Goal: Transaction & Acquisition: Purchase product/service

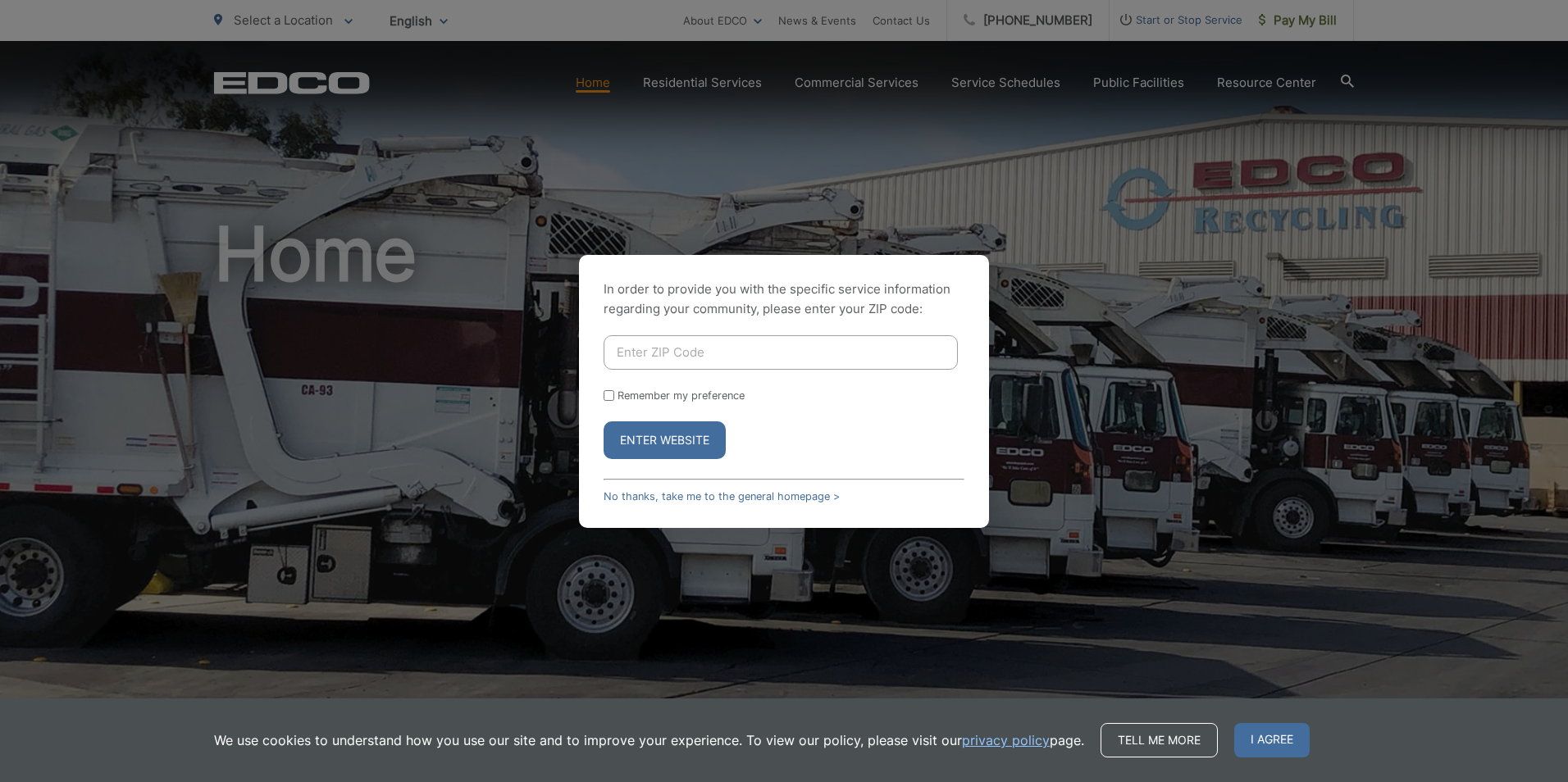
click at [653, 356] on input "Enter ZIP Code" at bounding box center [781, 352] width 354 height 35
type input "92020"
click at [668, 436] on button "Enter Website" at bounding box center [664, 439] width 122 height 37
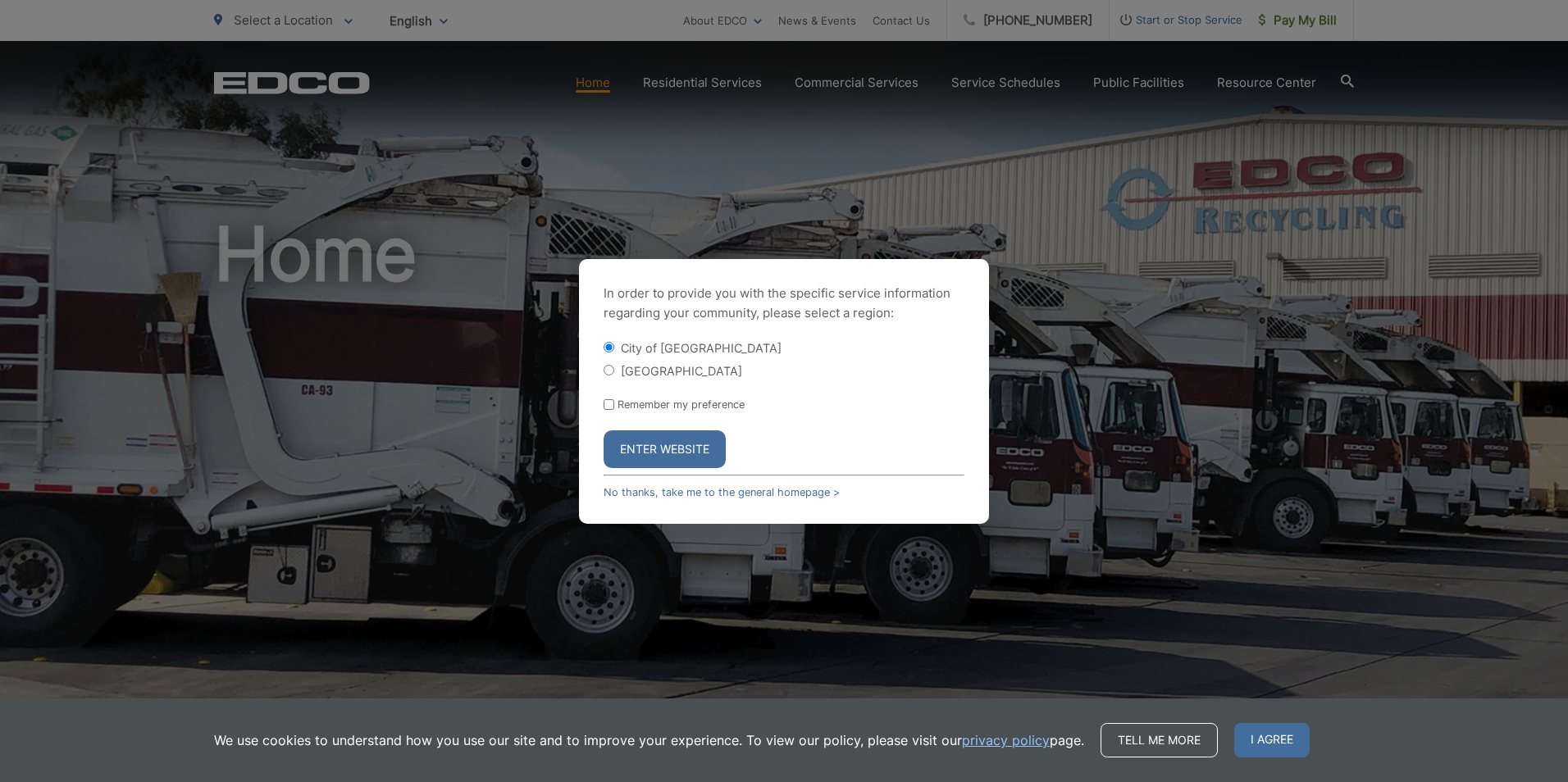
click at [668, 442] on button "Enter Website" at bounding box center [664, 449] width 122 height 37
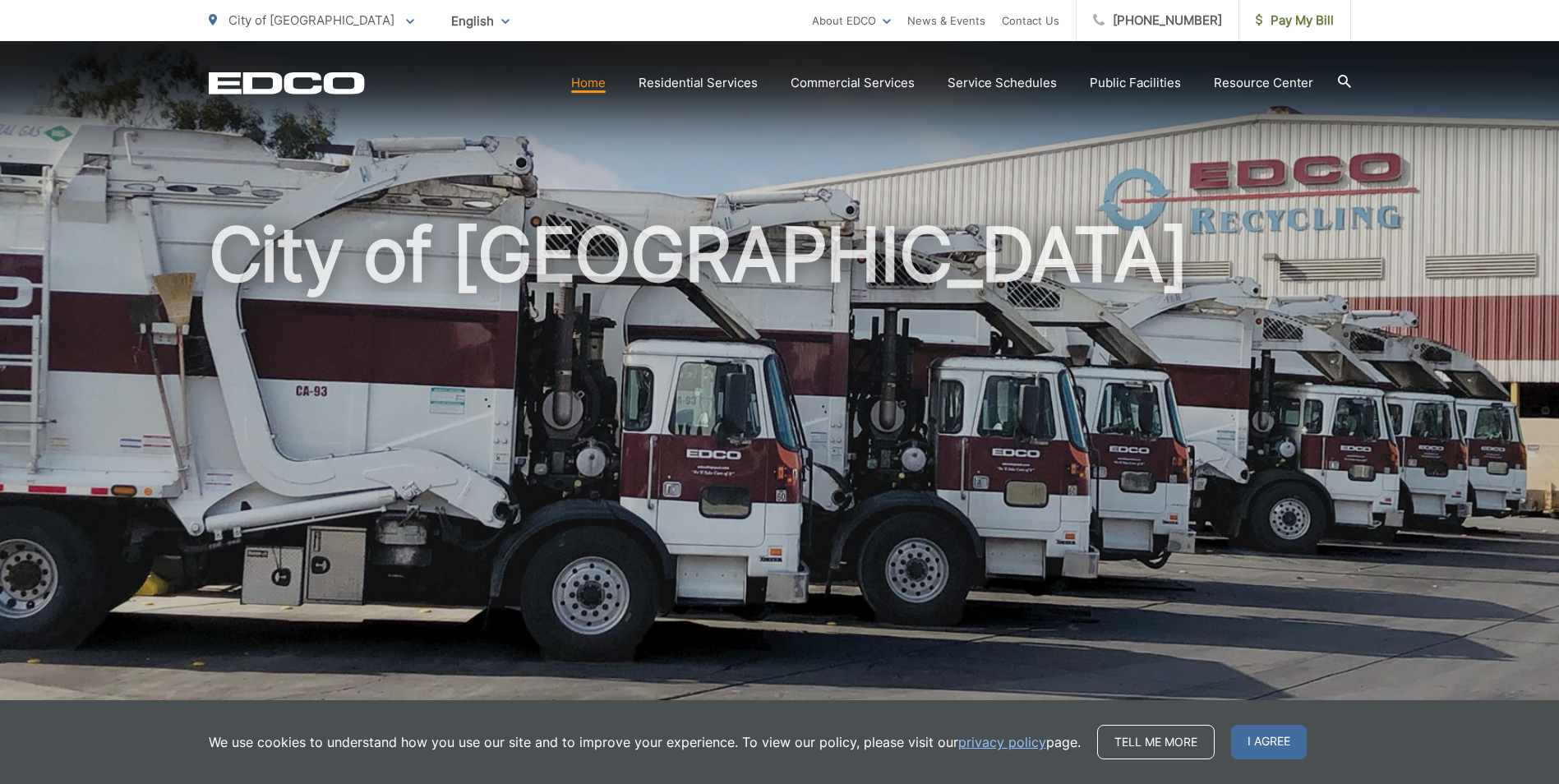
click at [1009, 740] on link "privacy policy" at bounding box center [1002, 741] width 88 height 20
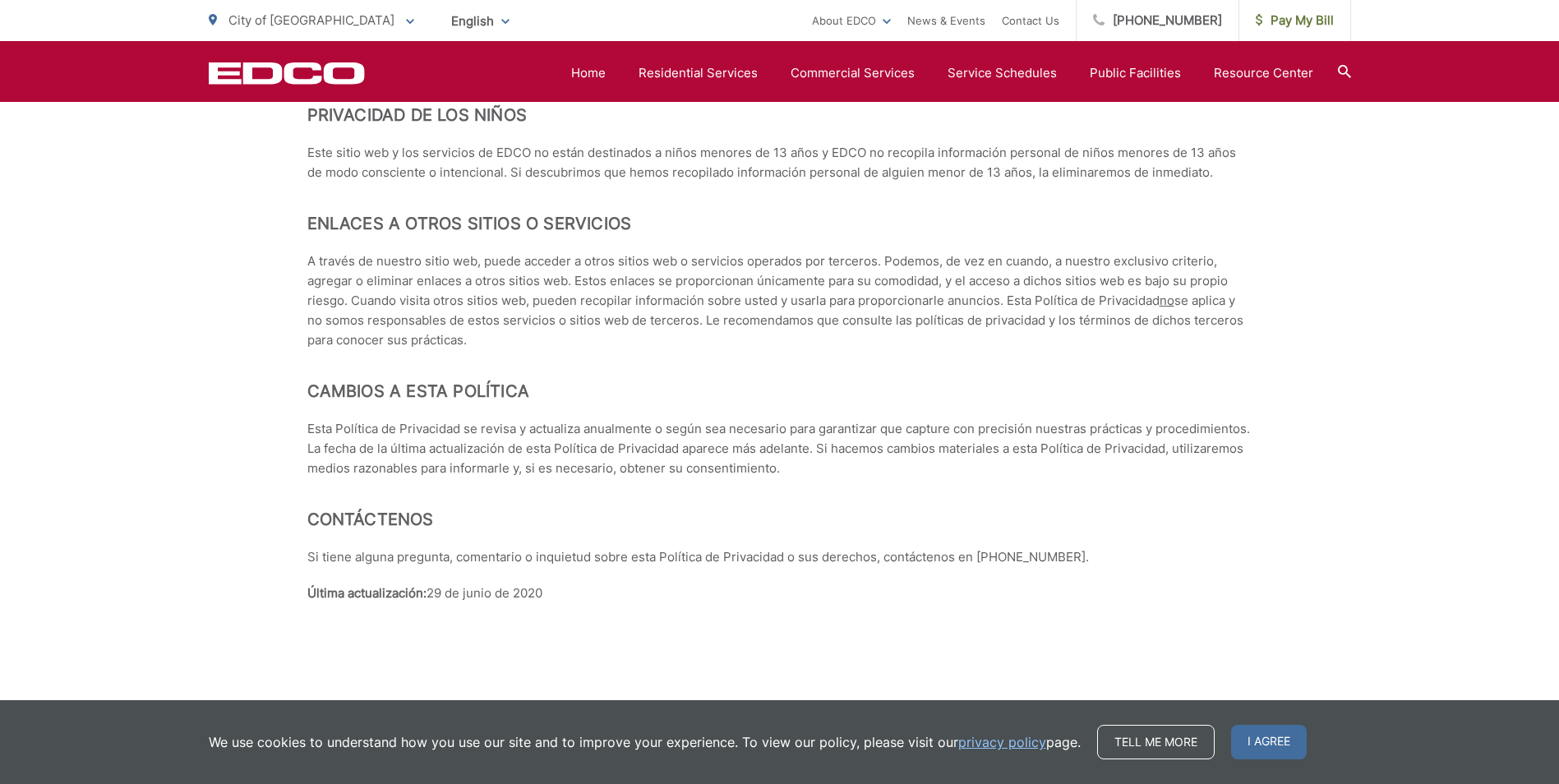
scroll to position [7070, 0]
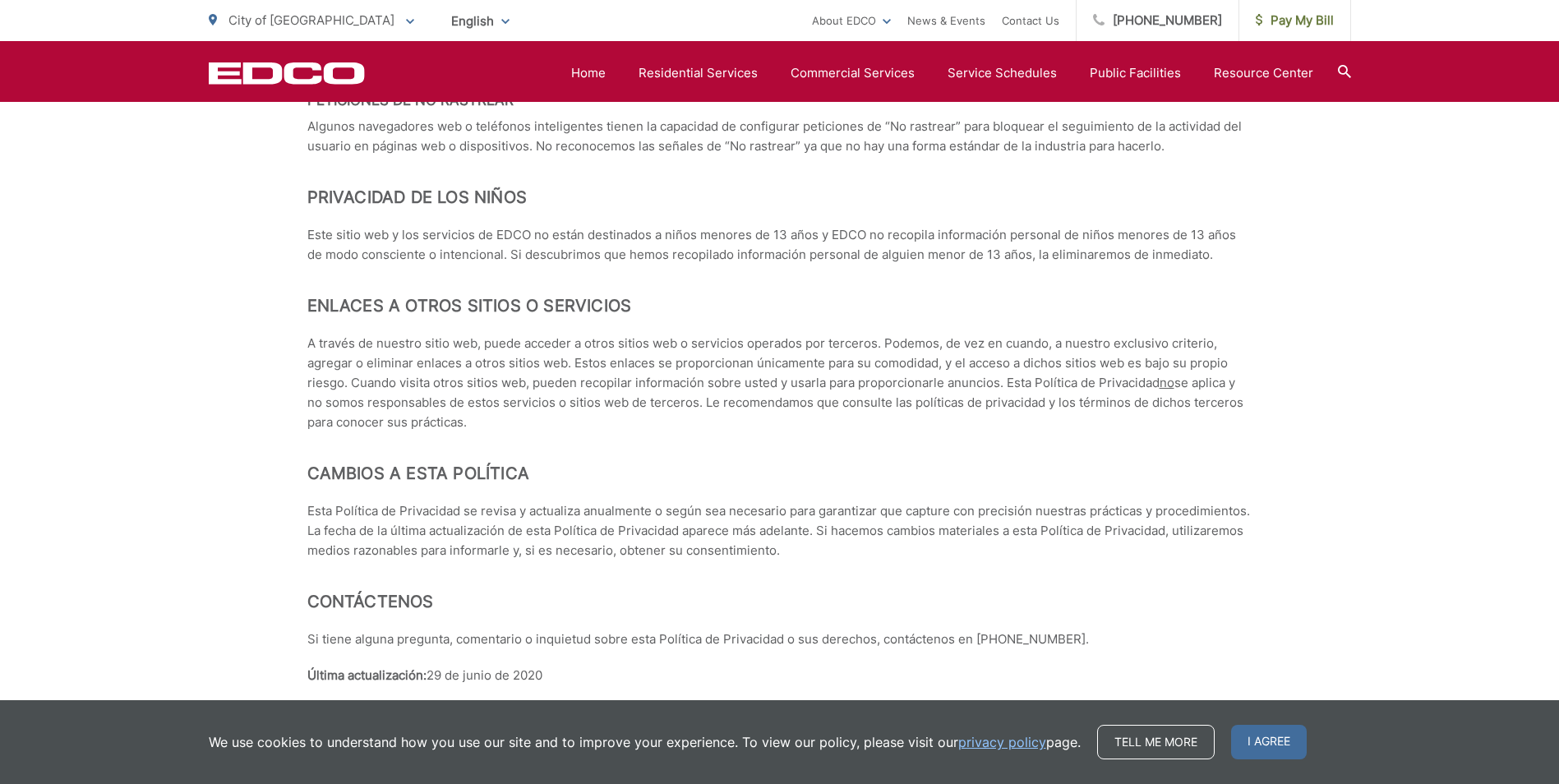
drag, startPoint x: 1461, startPoint y: 693, endPoint x: 1418, endPoint y: 660, distance: 54.2
click at [1298, 29] on span "Pay My Bill" at bounding box center [1295, 20] width 78 height 20
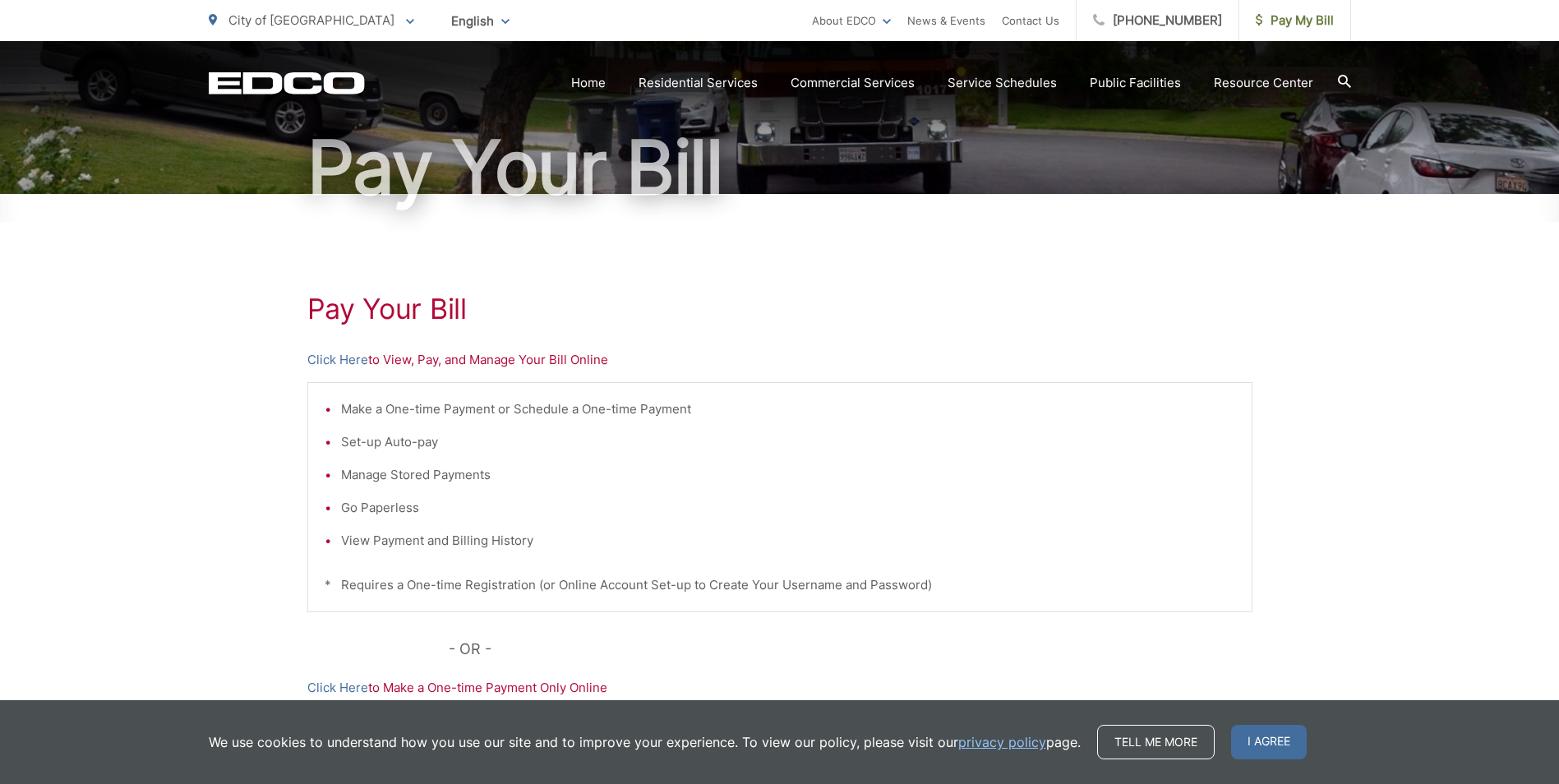
scroll to position [164, 0]
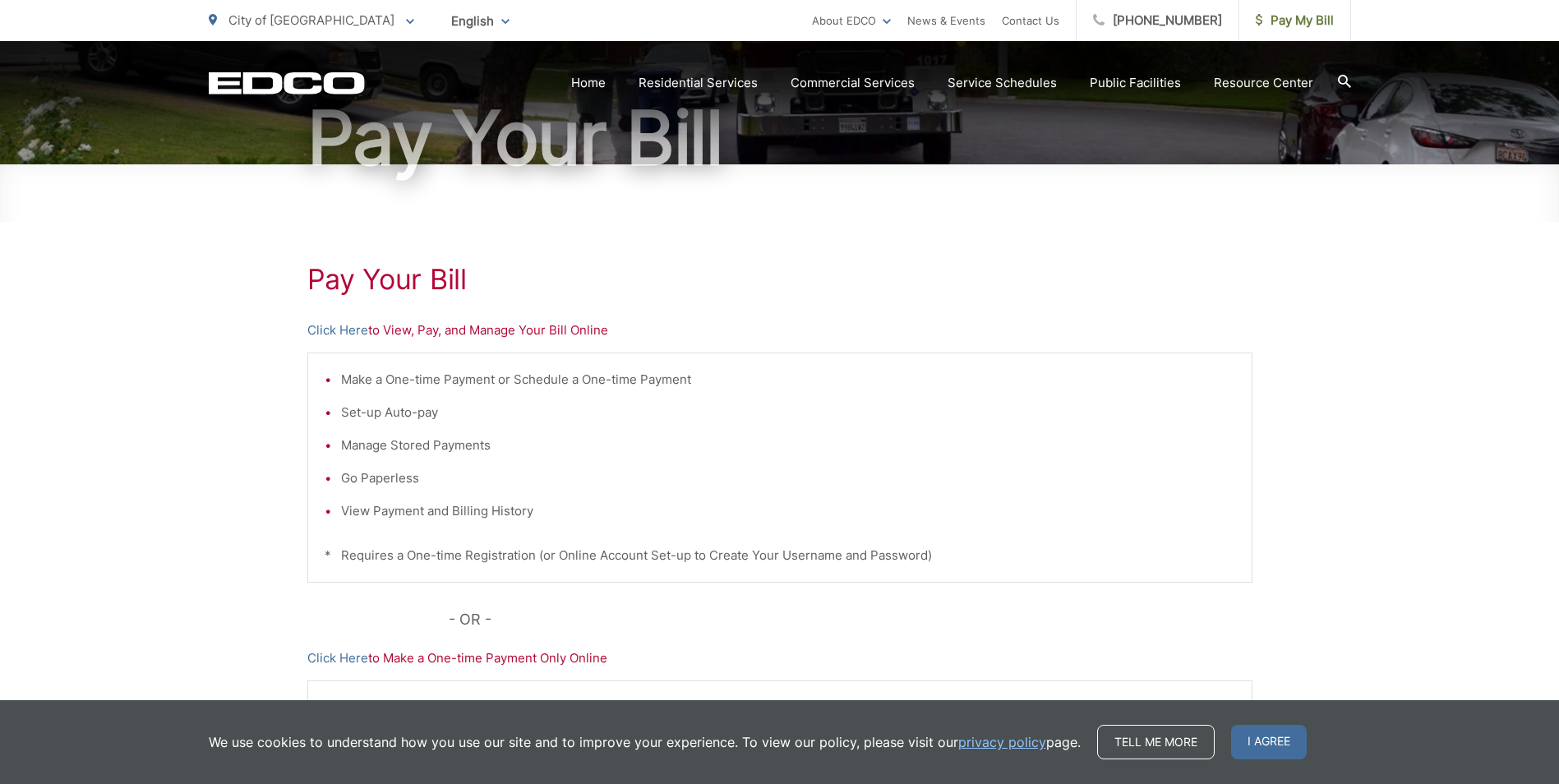
click at [482, 665] on p "Click Here to Make a One-time Payment Only Online" at bounding box center [780, 658] width 945 height 20
drag, startPoint x: 501, startPoint y: 659, endPoint x: 512, endPoint y: 657, distance: 11.2
click at [505, 658] on p "Click Here to Make a One-time Payment Only Online" at bounding box center [780, 658] width 945 height 20
click at [512, 657] on p "Click Here to Make a One-time Payment Only Online" at bounding box center [780, 658] width 945 height 20
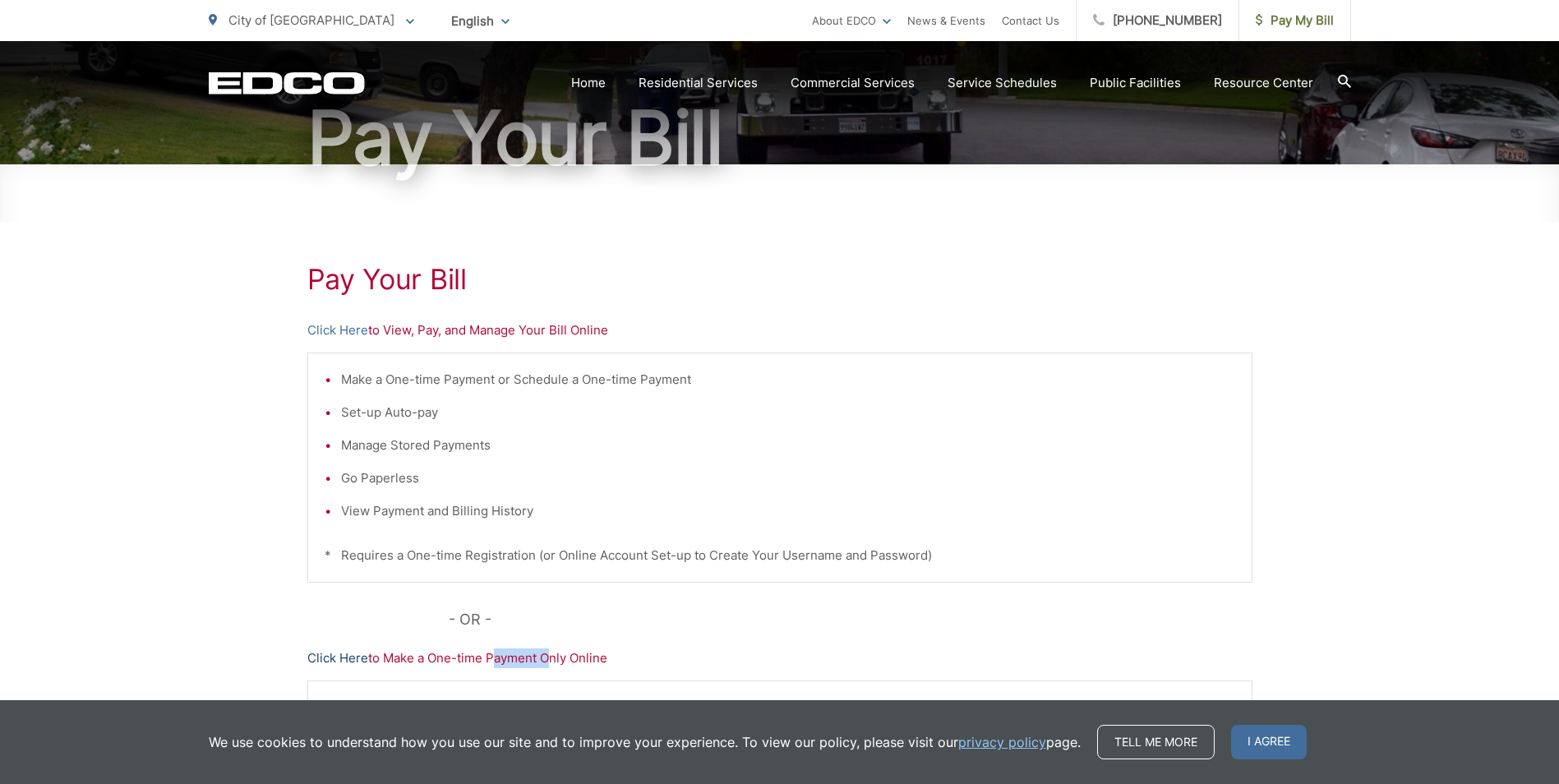
click at [343, 657] on link "Click Here" at bounding box center [338, 658] width 61 height 20
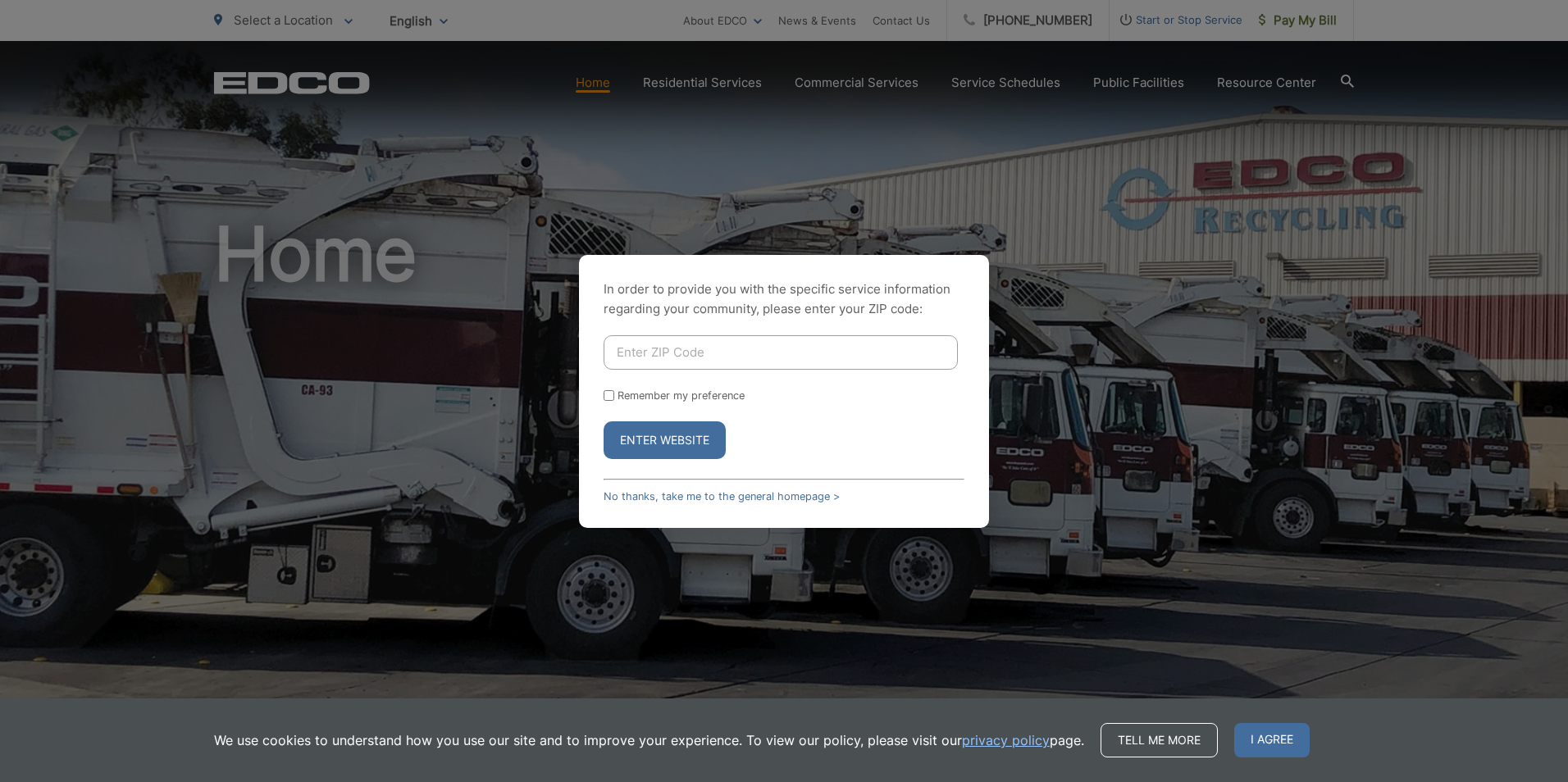
click at [675, 346] on input "Enter ZIP Code" at bounding box center [781, 352] width 354 height 35
click at [1290, 22] on div "In order to provide you with the specific service information regarding your co…" at bounding box center [784, 391] width 1568 height 782
click at [616, 352] on input "Enter ZIP Code" at bounding box center [781, 352] width 354 height 35
click at [655, 439] on button "Enter Website" at bounding box center [664, 439] width 122 height 37
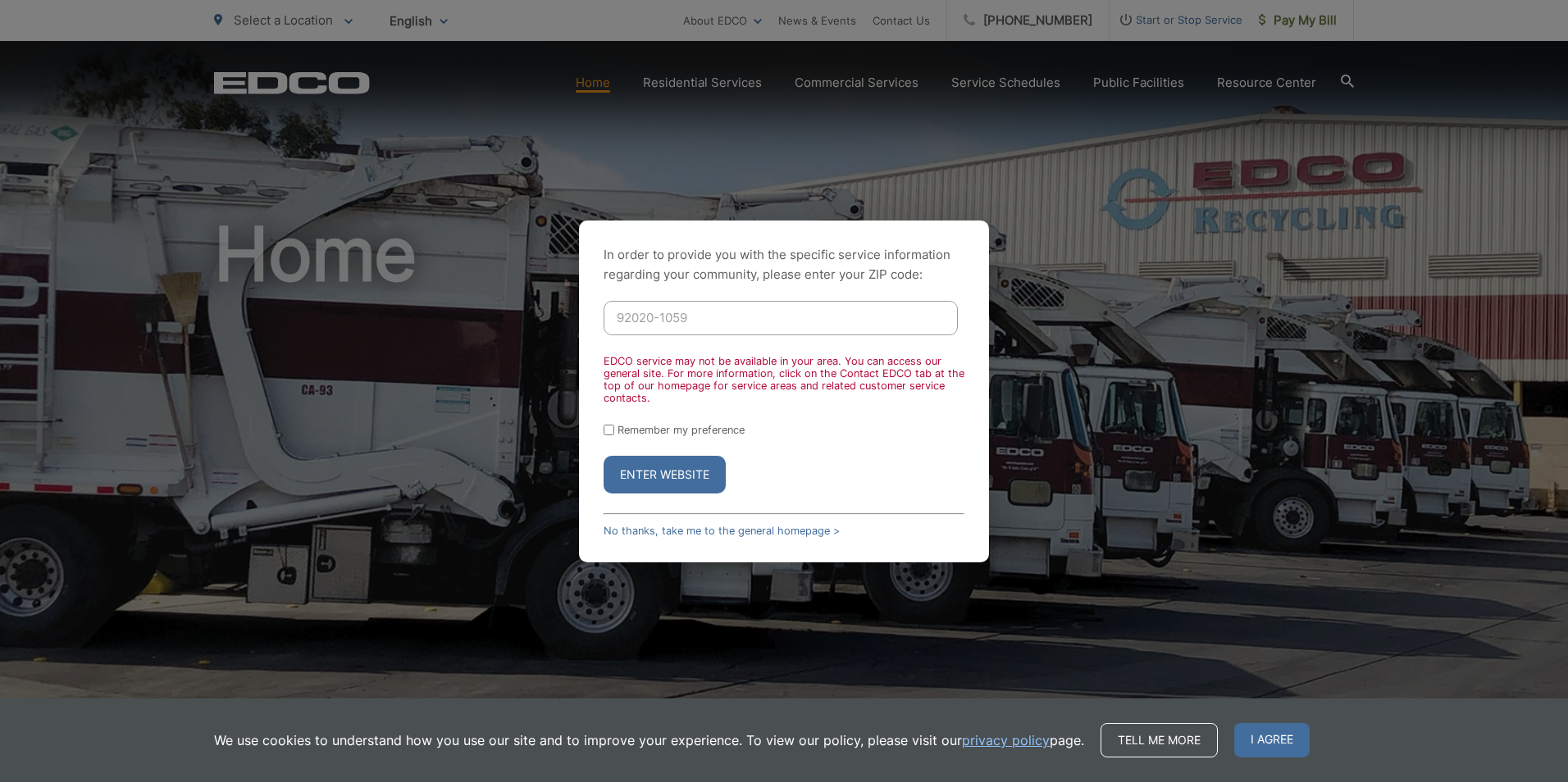
click at [659, 466] on button "Enter Website" at bounding box center [664, 474] width 122 height 37
click at [695, 311] on input "92020-1059" at bounding box center [781, 319] width 354 height 35
type input "92020"
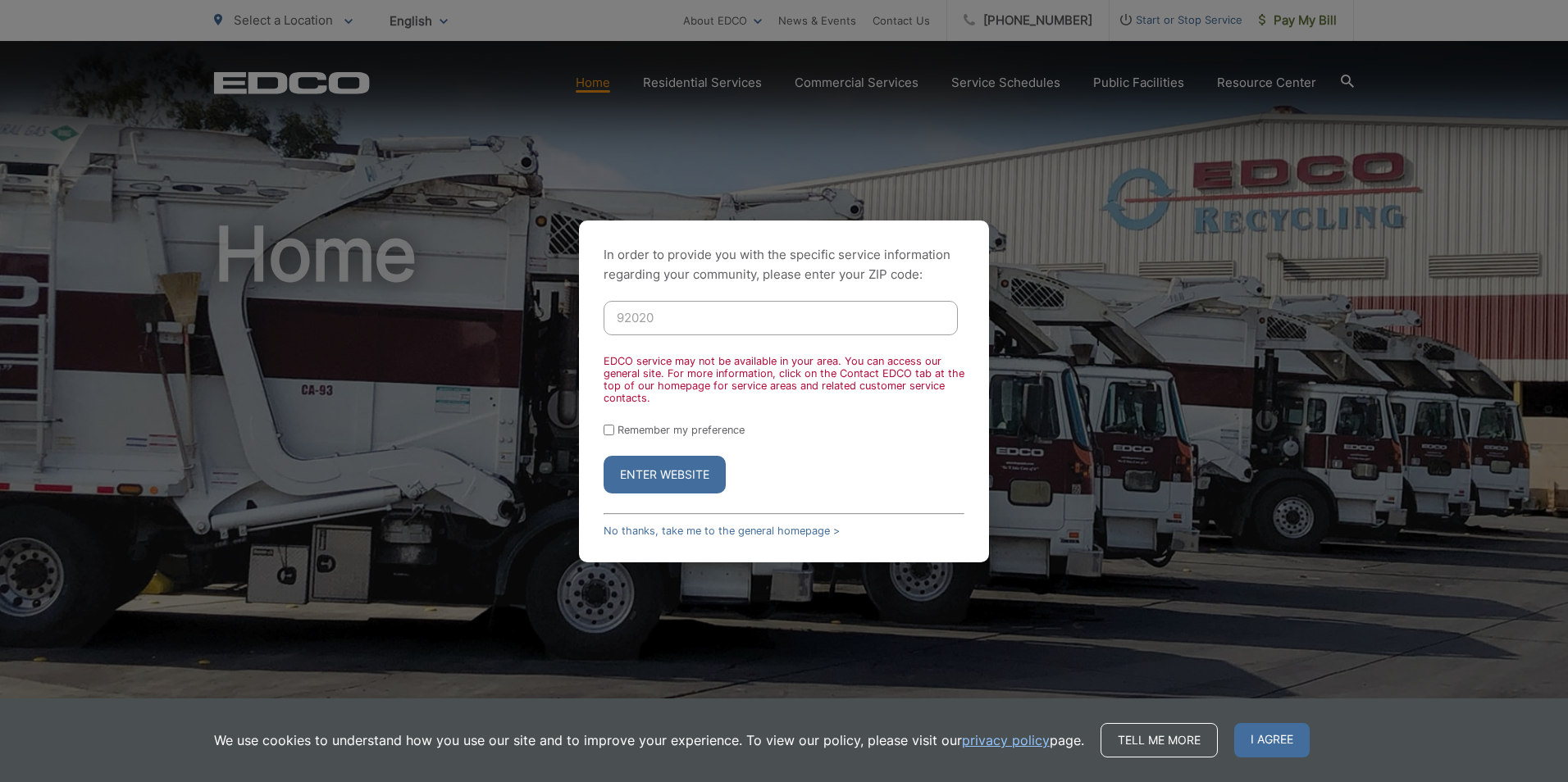
click at [603, 456] on button "Enter Website" at bounding box center [664, 474] width 122 height 37
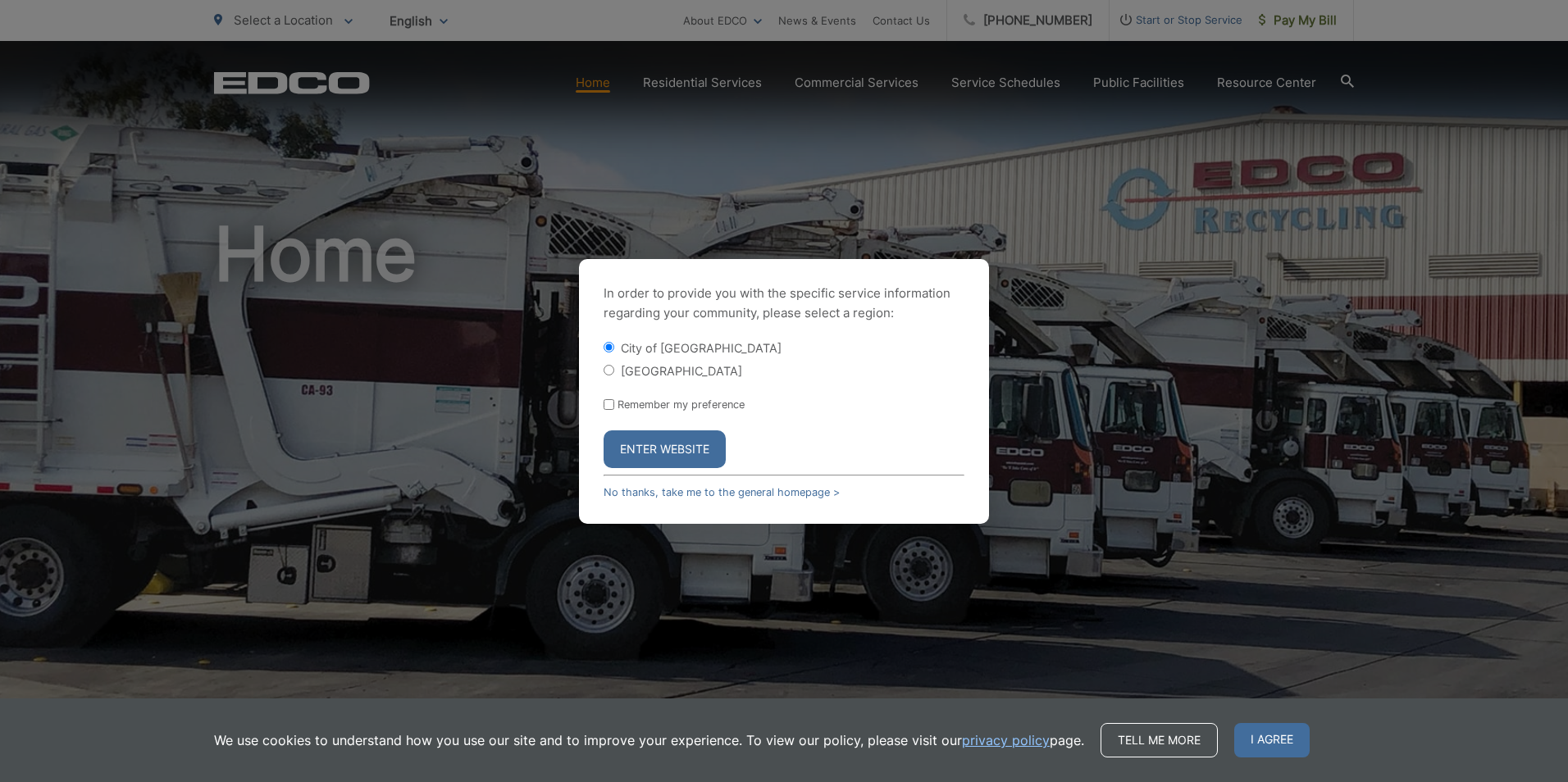
click at [653, 444] on button "Enter Website" at bounding box center [664, 449] width 122 height 37
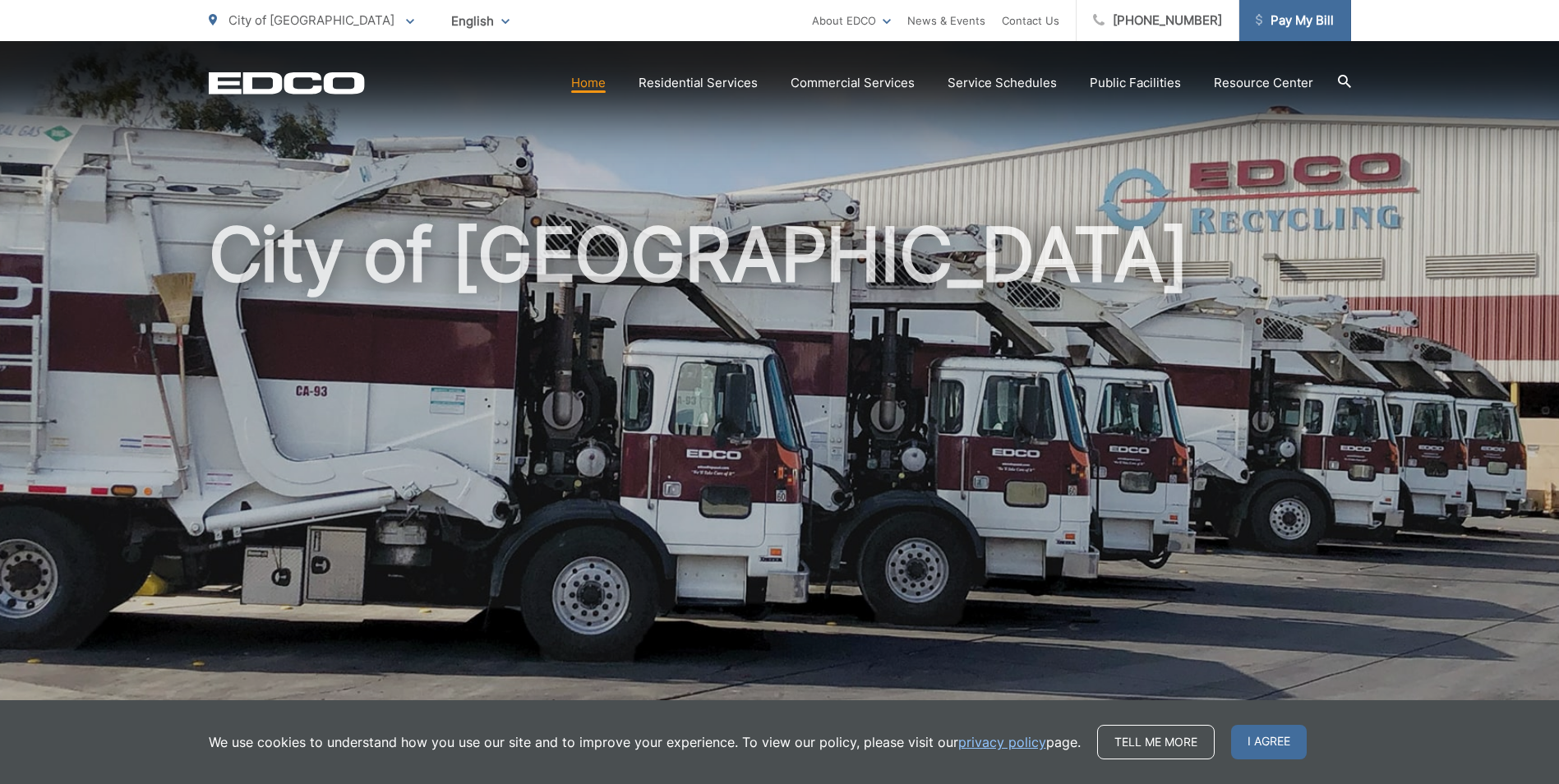
click at [1280, 31] on link "Pay My Bill" at bounding box center [1295, 20] width 111 height 41
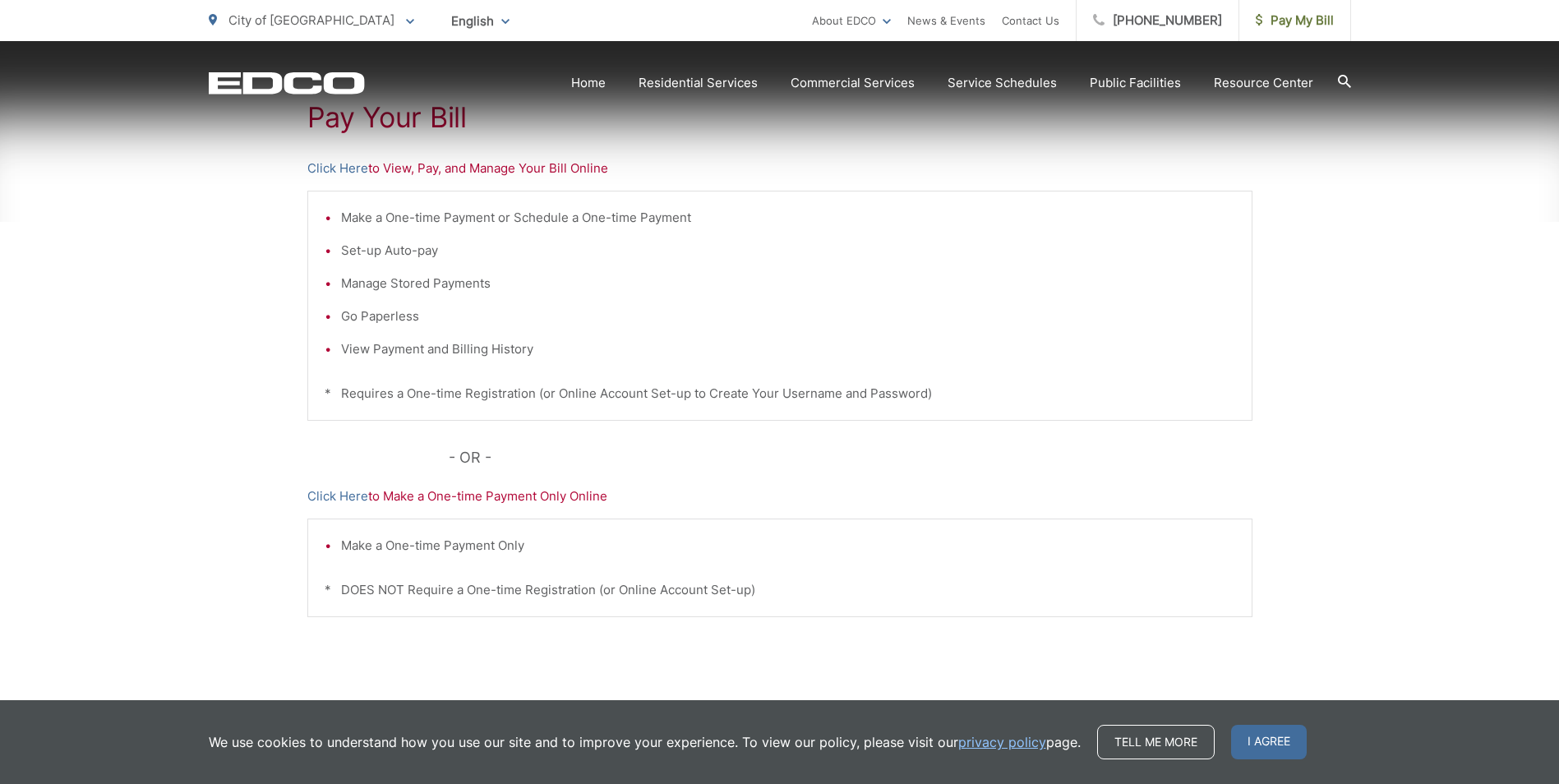
scroll to position [329, 0]
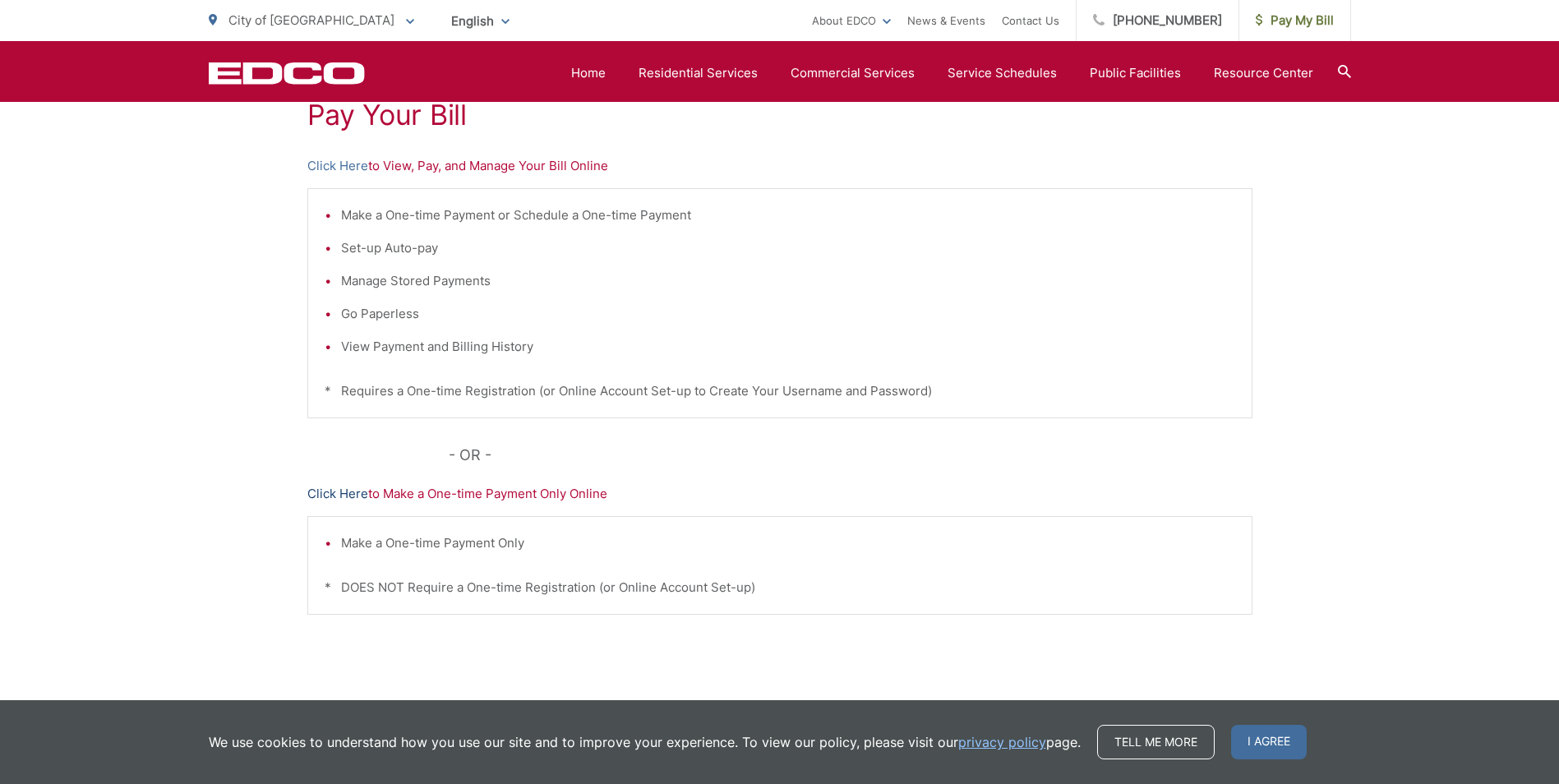
drag, startPoint x: 344, startPoint y: 572, endPoint x: 326, endPoint y: 493, distance: 81.0
click at [326, 493] on link "Click Here" at bounding box center [338, 493] width 61 height 20
